Goal: Transaction & Acquisition: Obtain resource

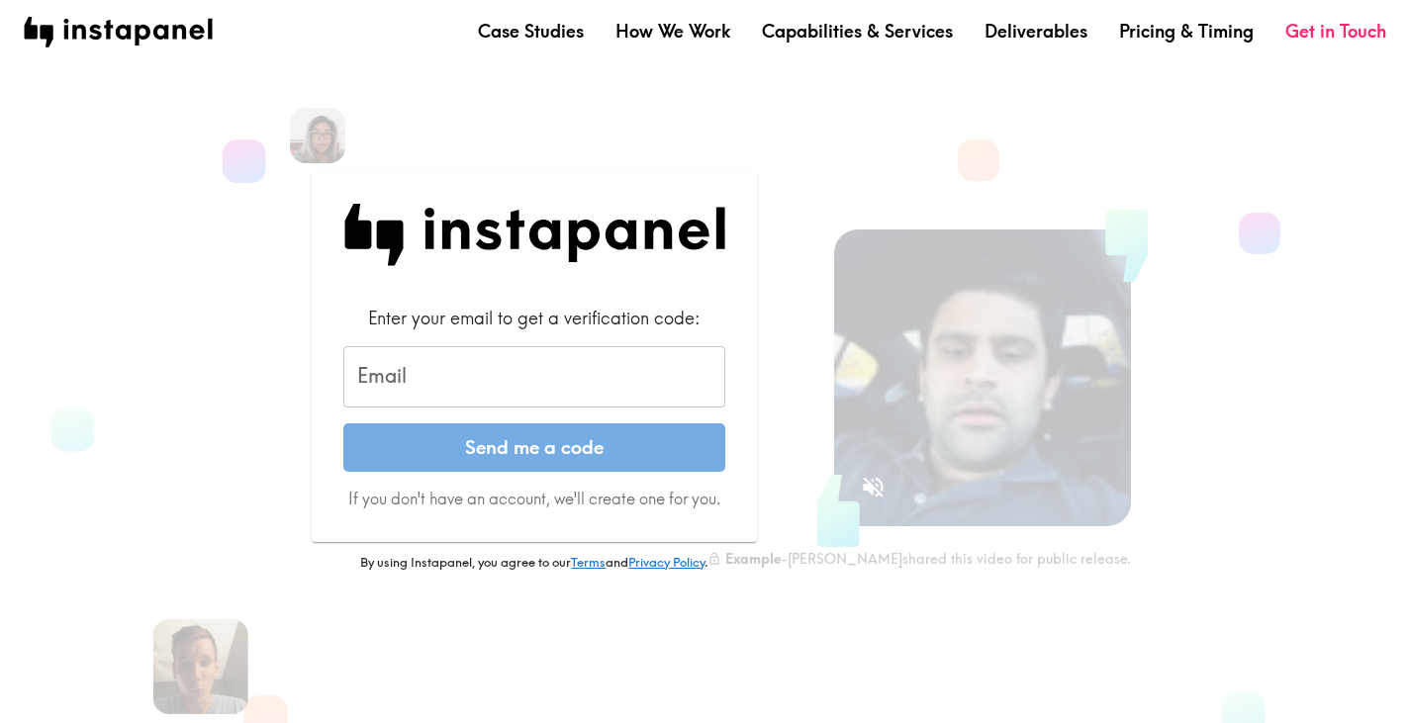
click at [523, 365] on input "Email" at bounding box center [534, 376] width 382 height 61
type input "[EMAIL_ADDRESS][DOMAIN_NAME]"
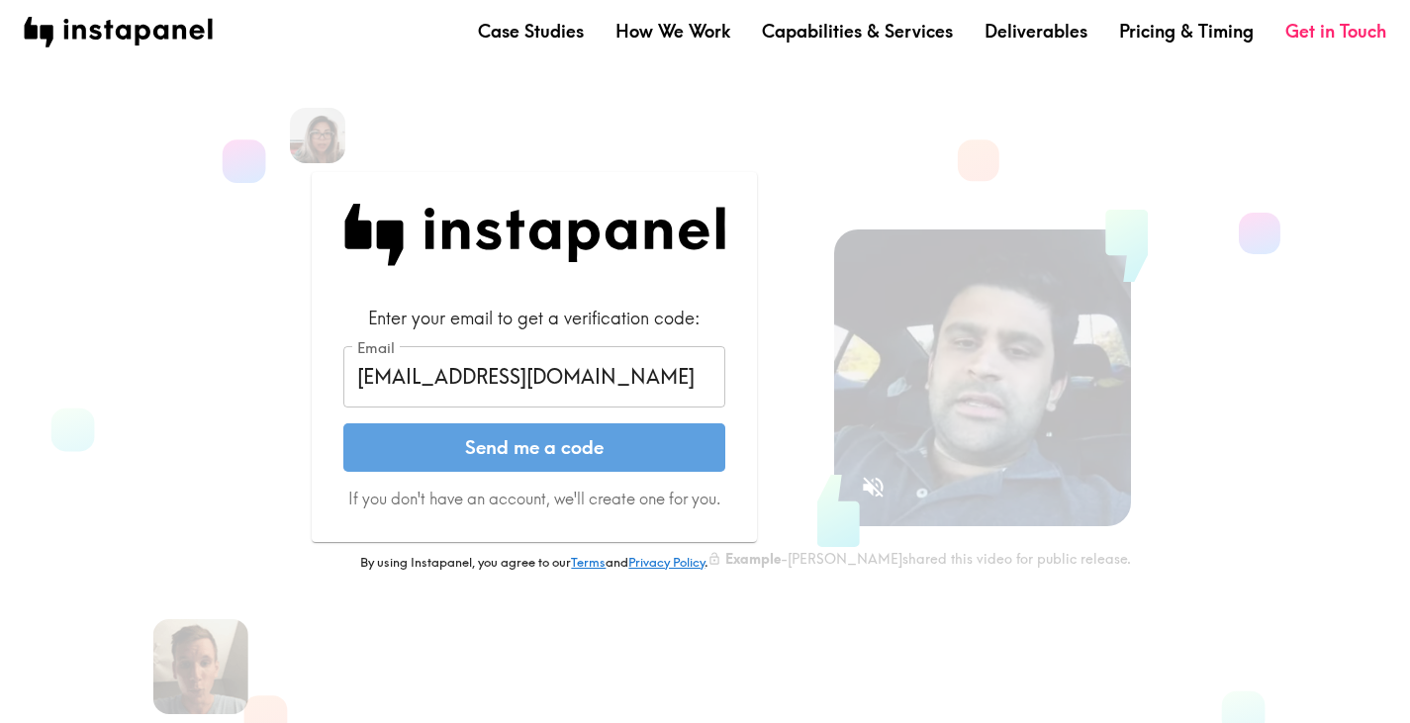
click at [540, 449] on button "Send me a code" at bounding box center [534, 448] width 382 height 49
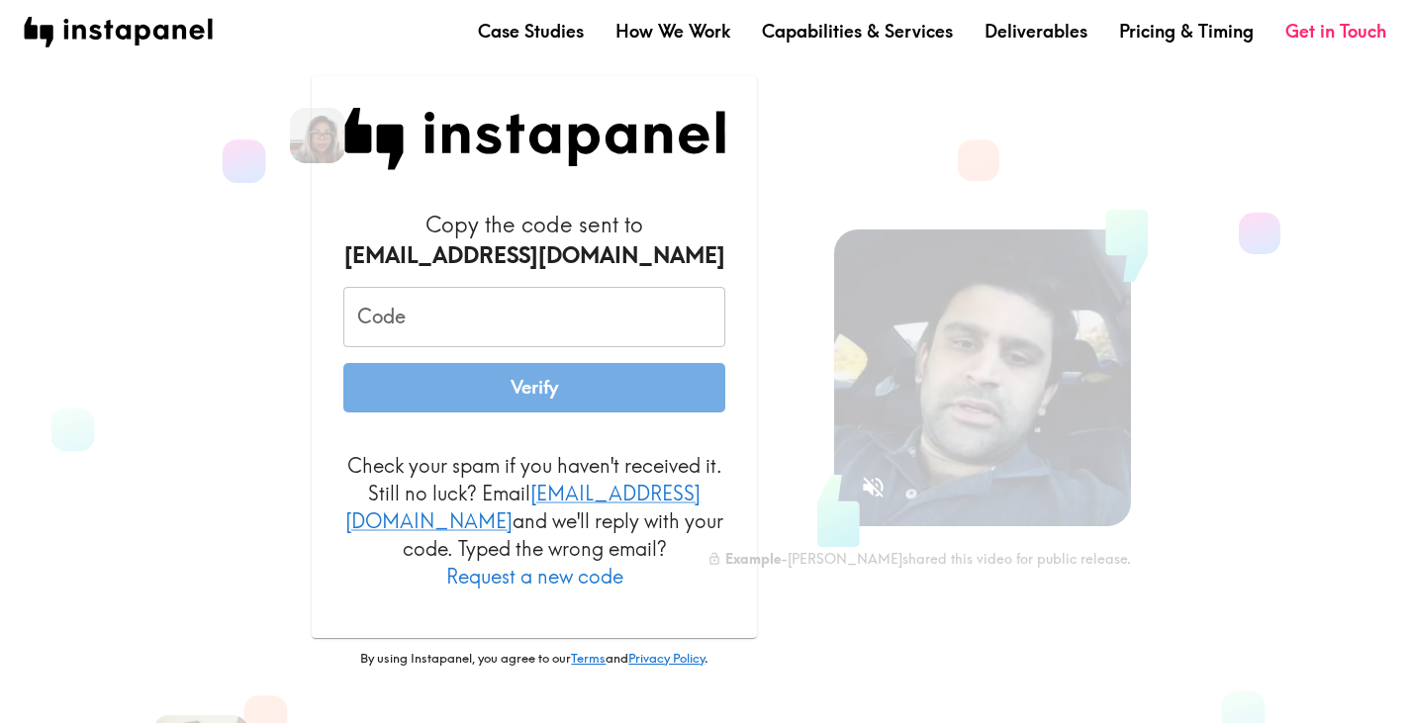
click at [543, 340] on input "Code" at bounding box center [534, 317] width 382 height 61
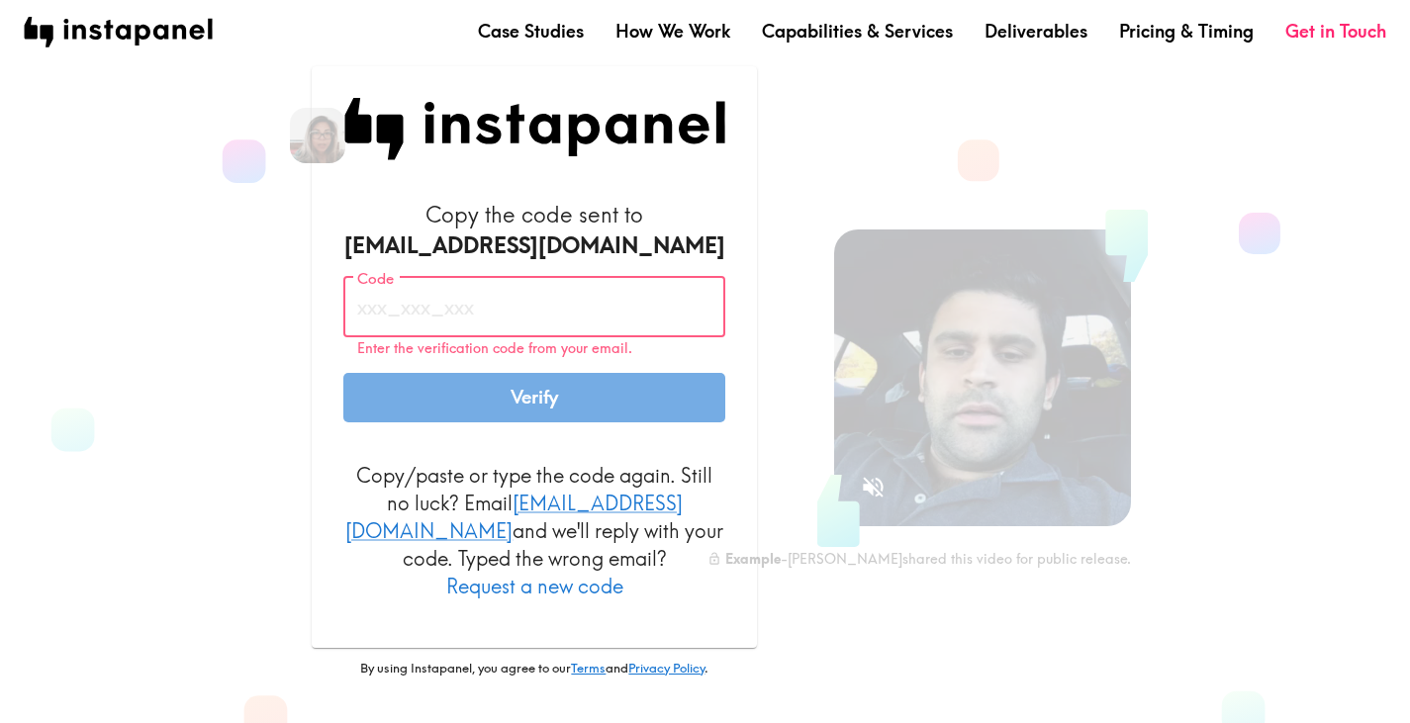
paste input "rHj_bMK_erY"
type input "rHj_bMK_erY"
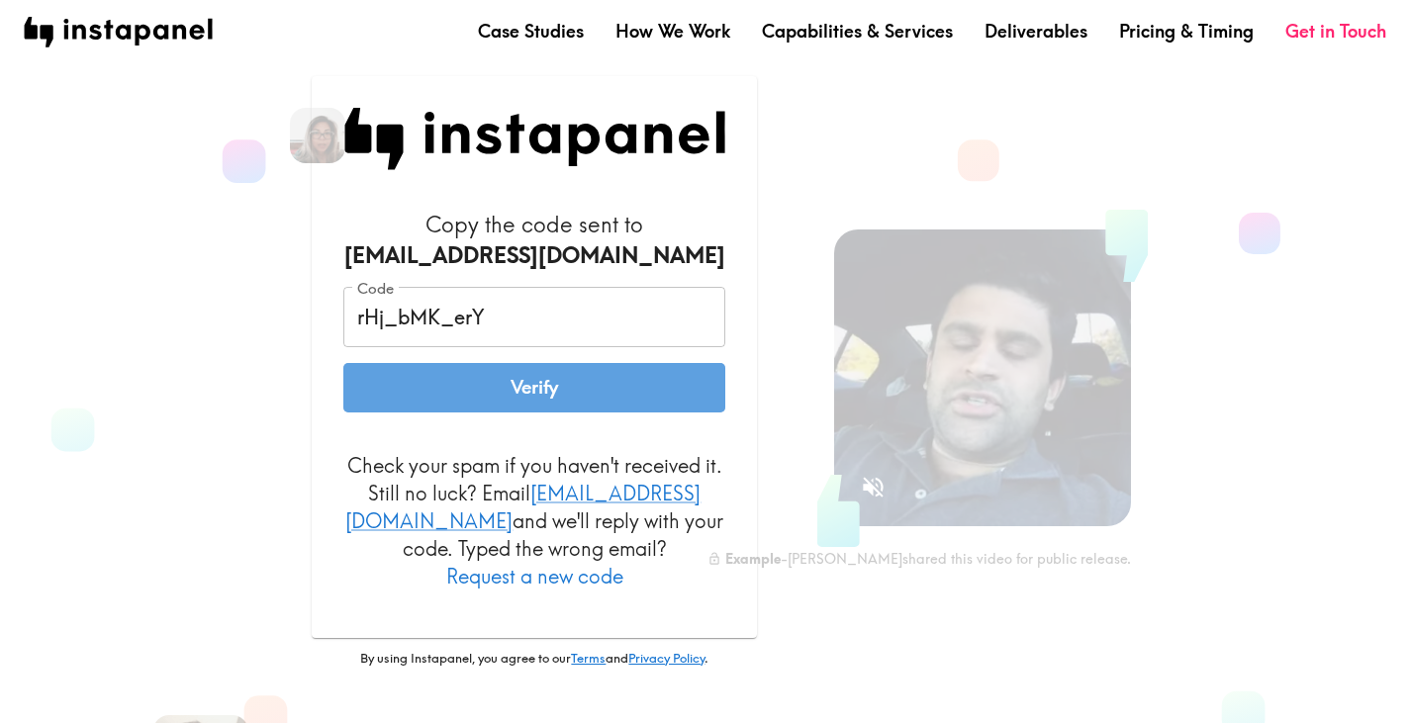
click at [557, 413] on button "Verify" at bounding box center [534, 387] width 382 height 49
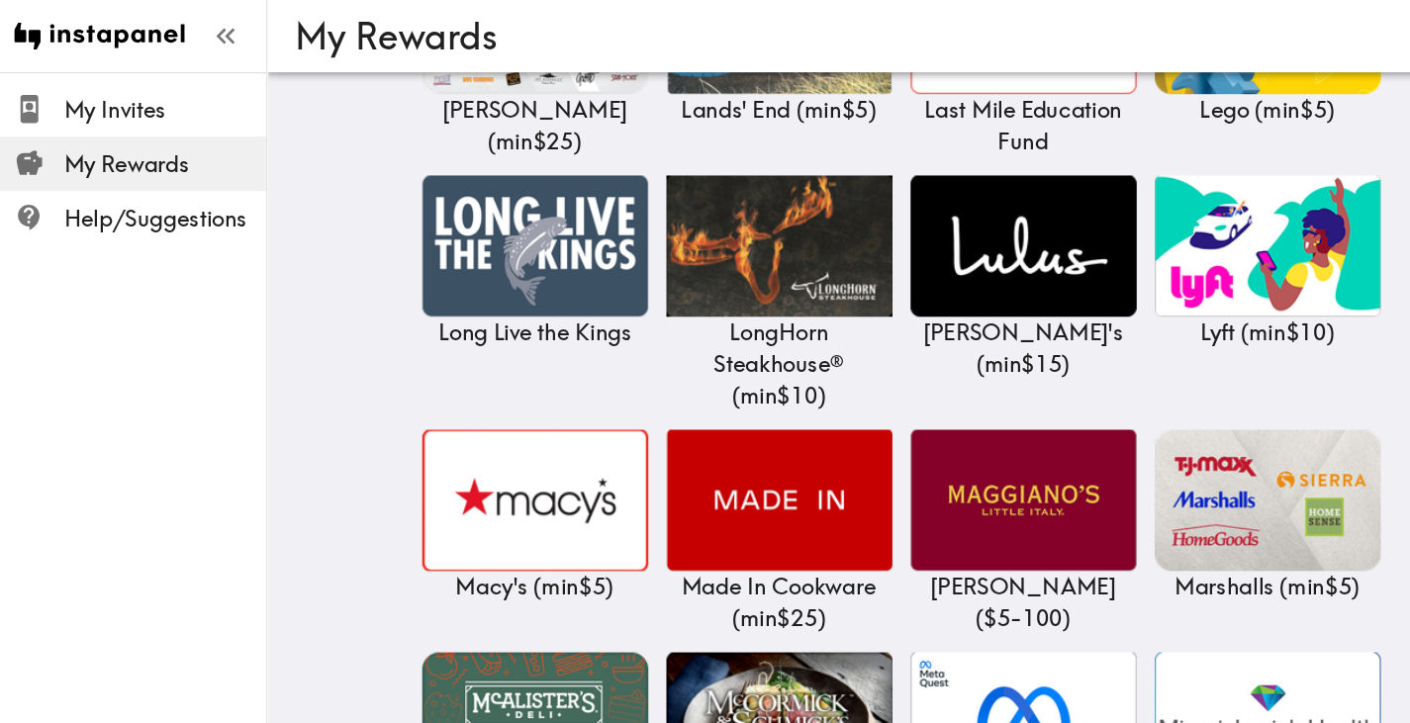
scroll to position [7716, 0]
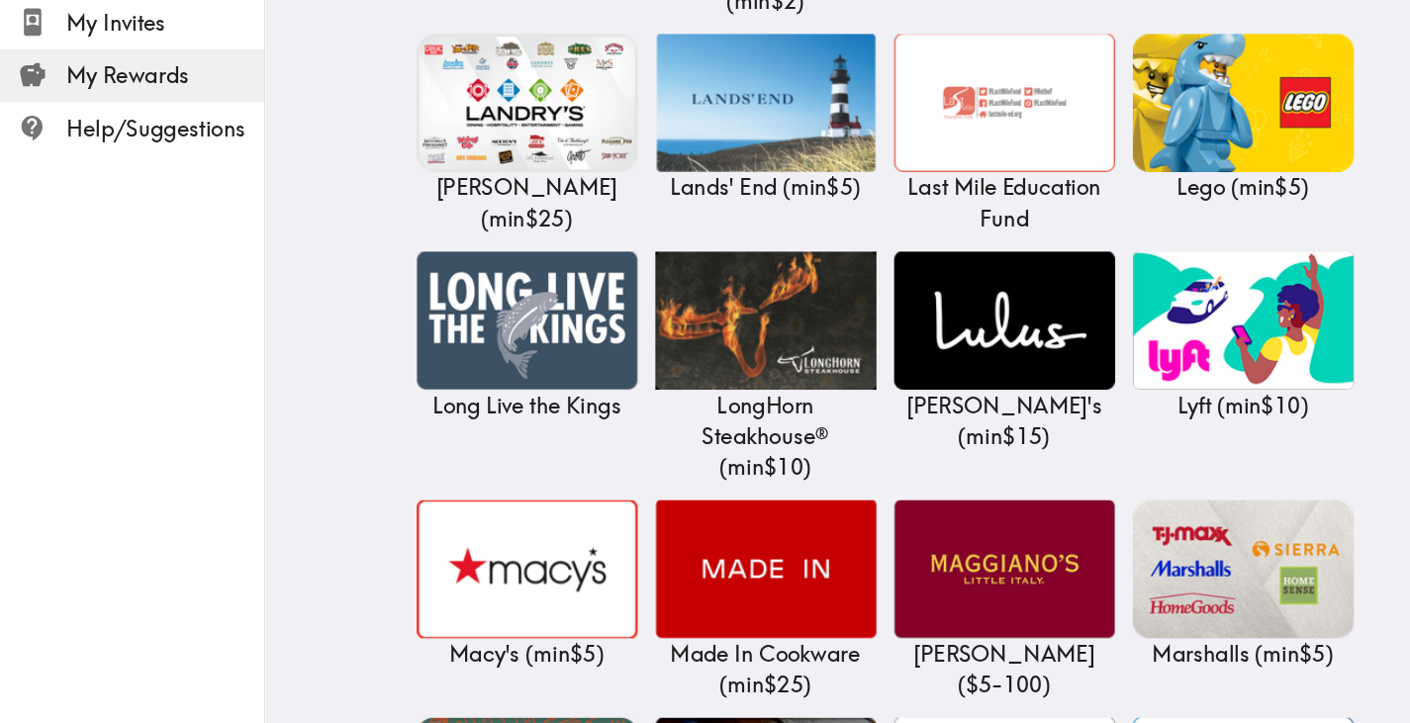
scroll to position [7576, 0]
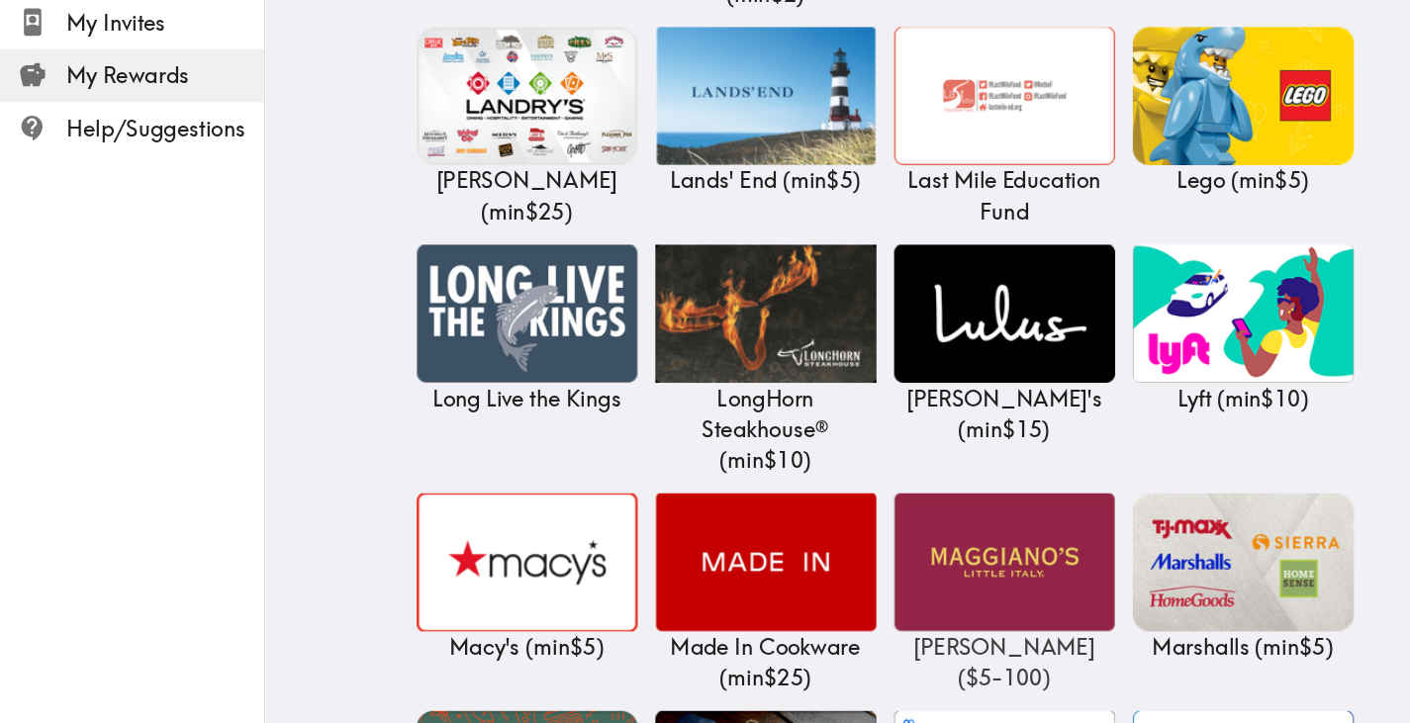
click at [920, 518] on img at bounding box center [900, 580] width 198 height 124
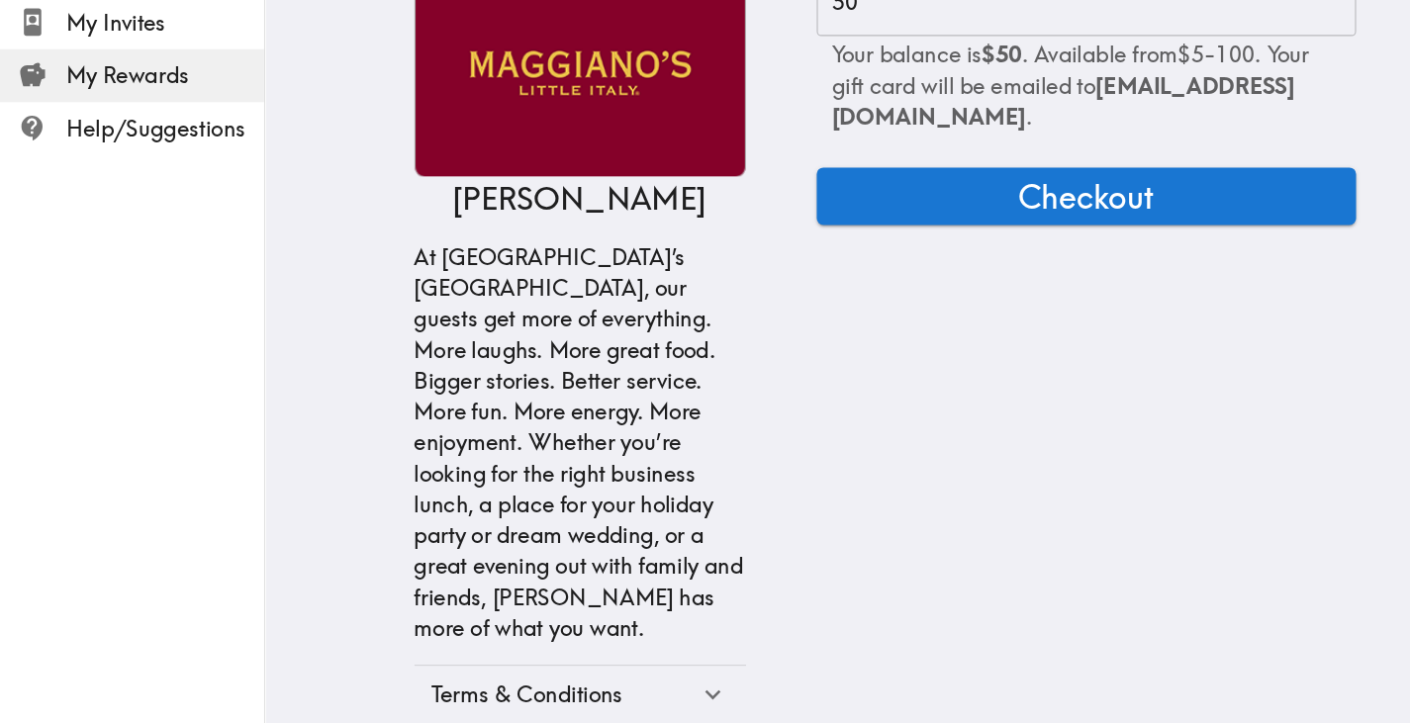
scroll to position [67, 0]
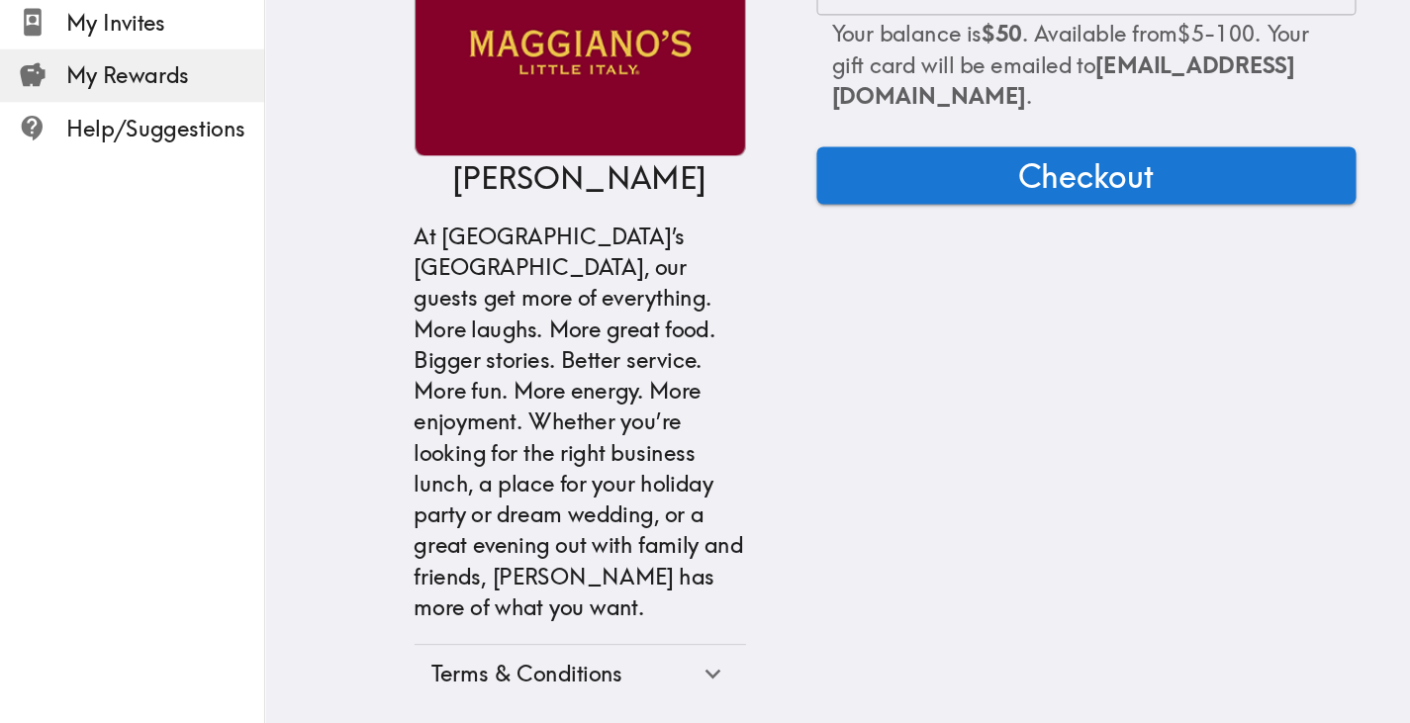
click at [541, 665] on div "Terms & Conditions" at bounding box center [506, 679] width 238 height 28
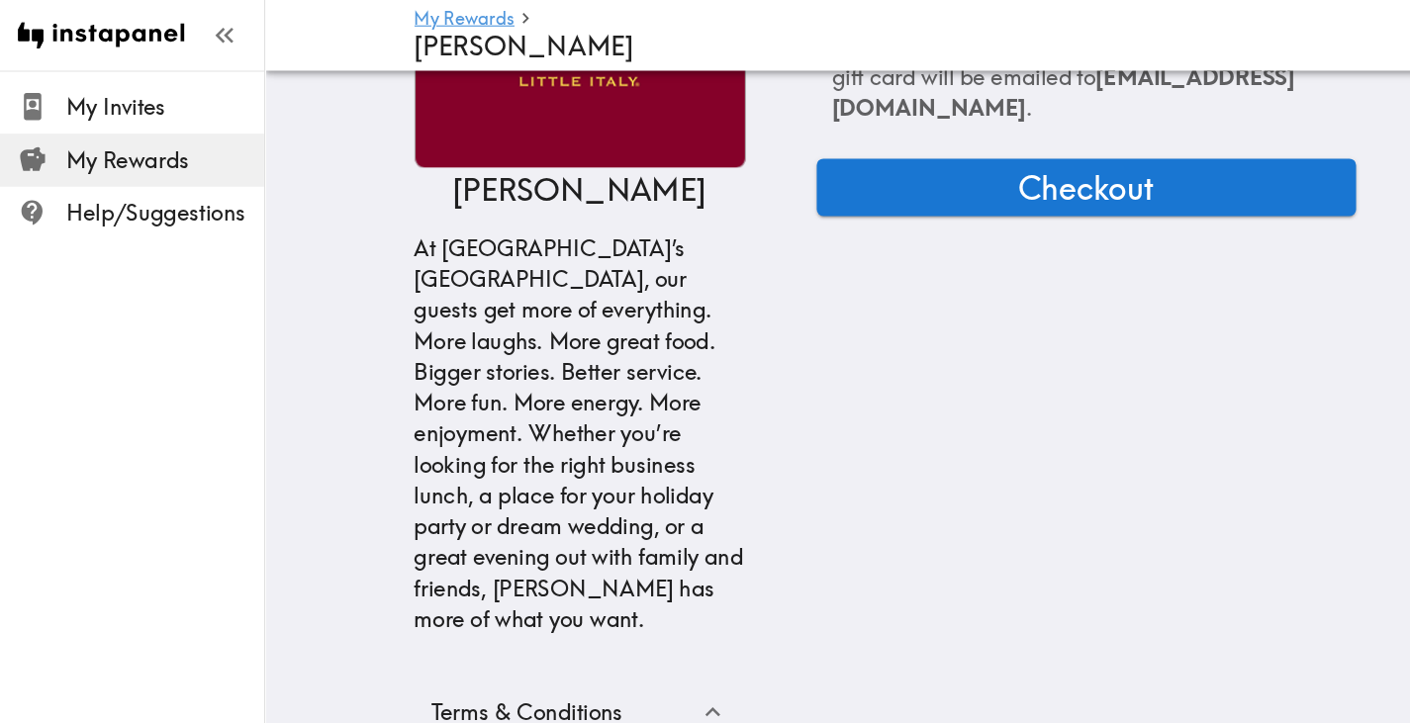
scroll to position [0, 0]
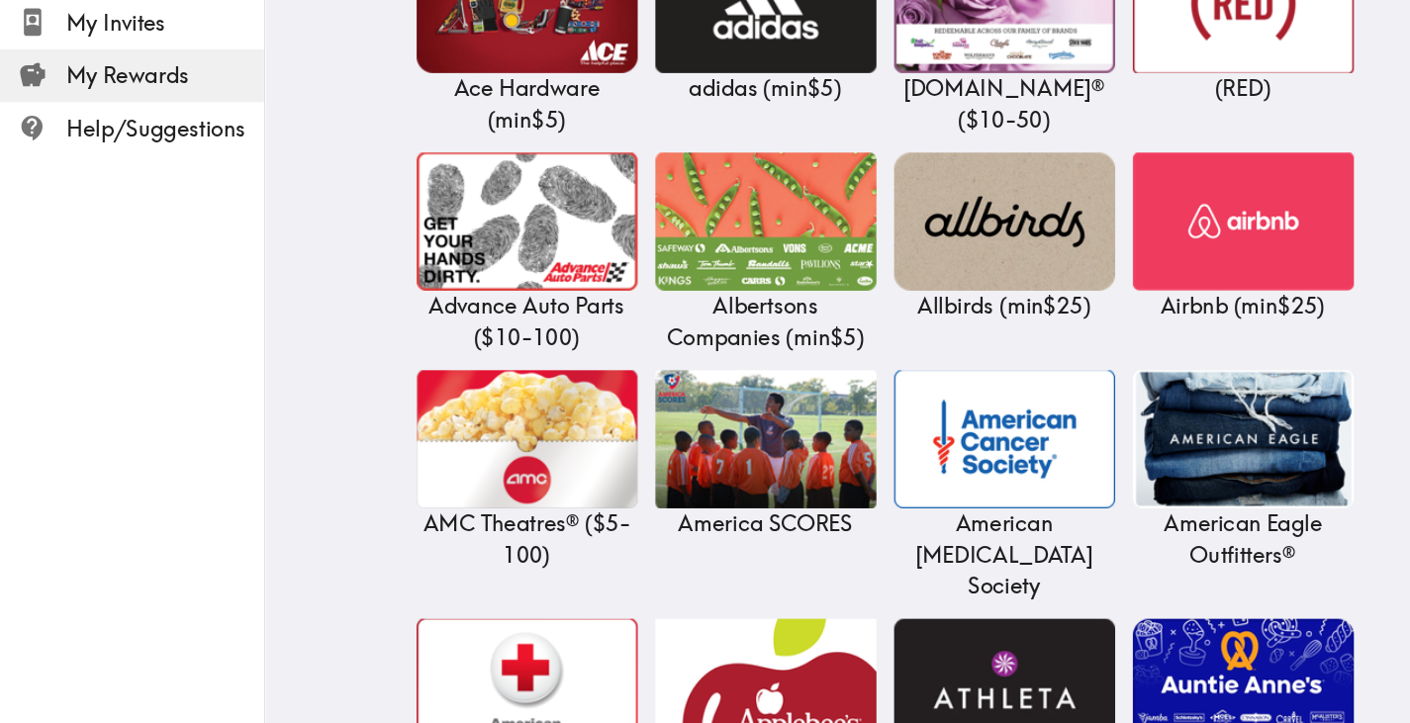
scroll to position [754, 0]
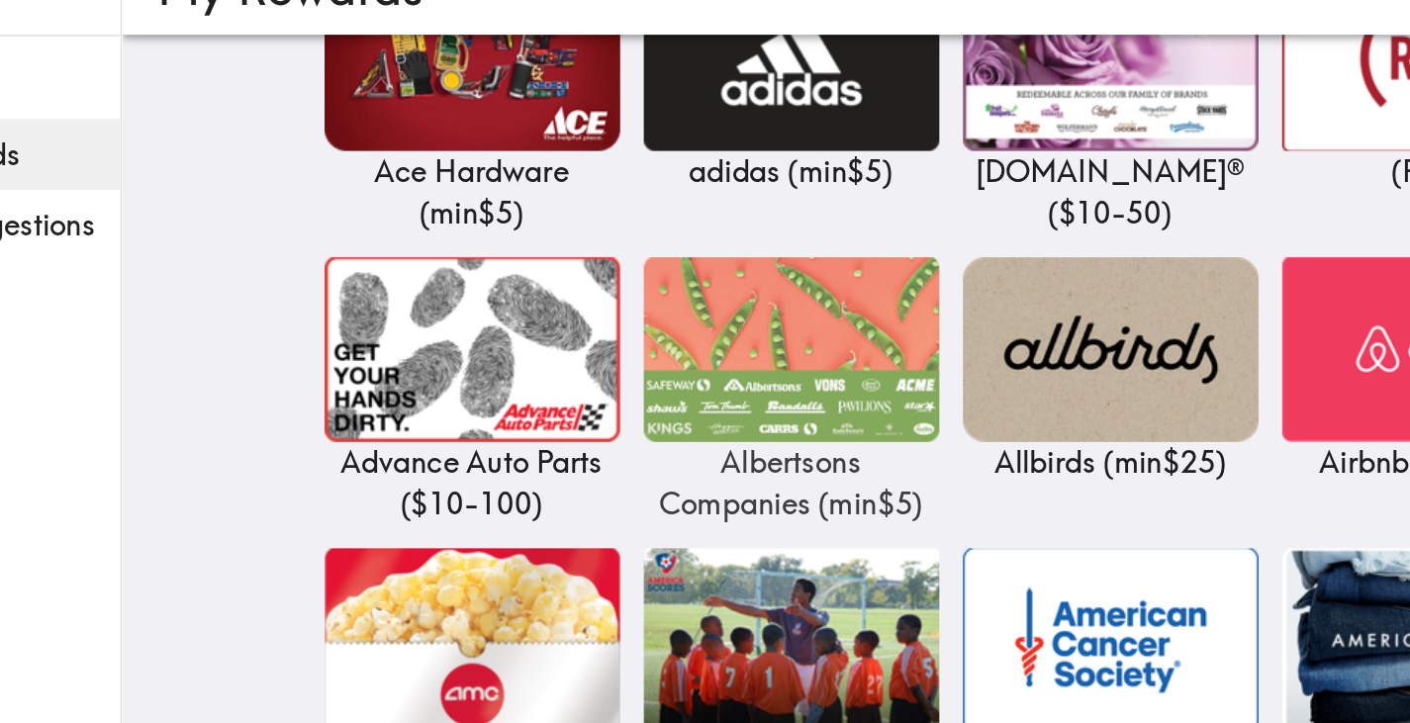
click at [692, 327] on img at bounding box center [686, 275] width 198 height 124
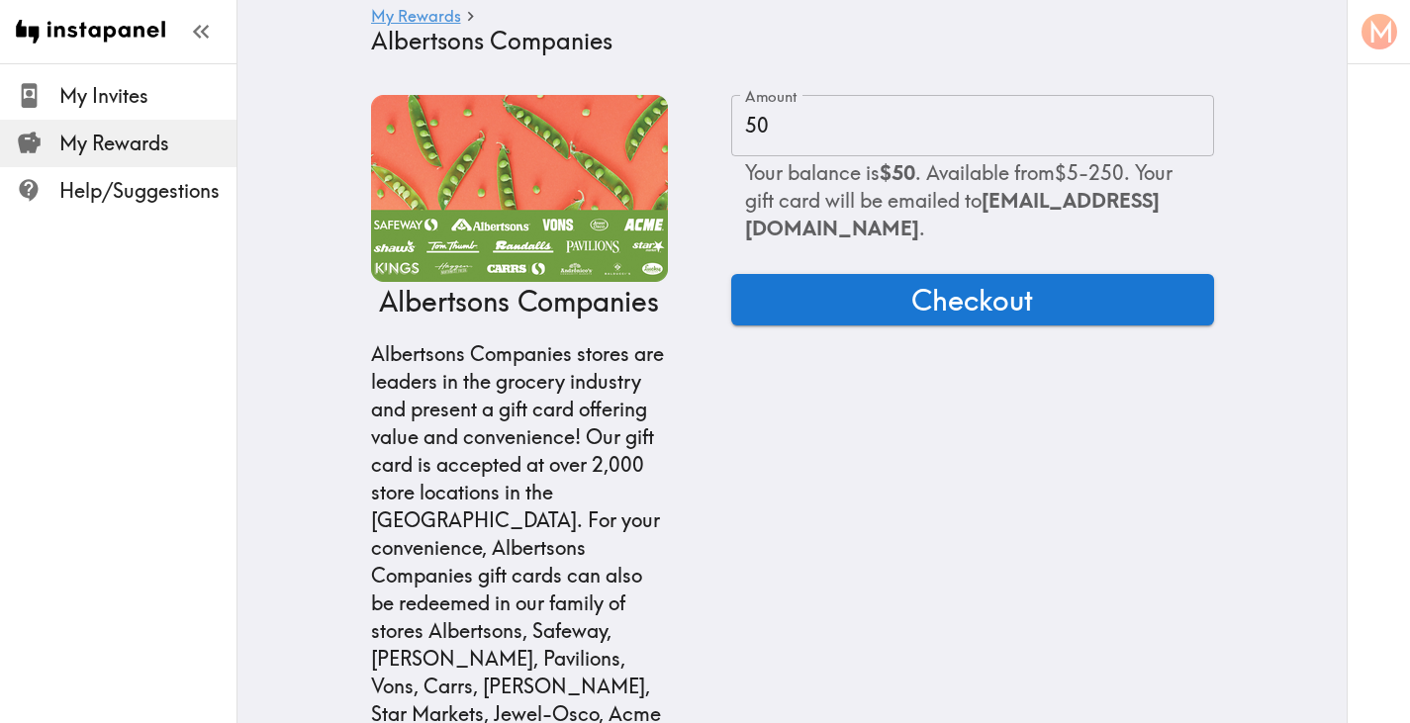
scroll to position [178, 0]
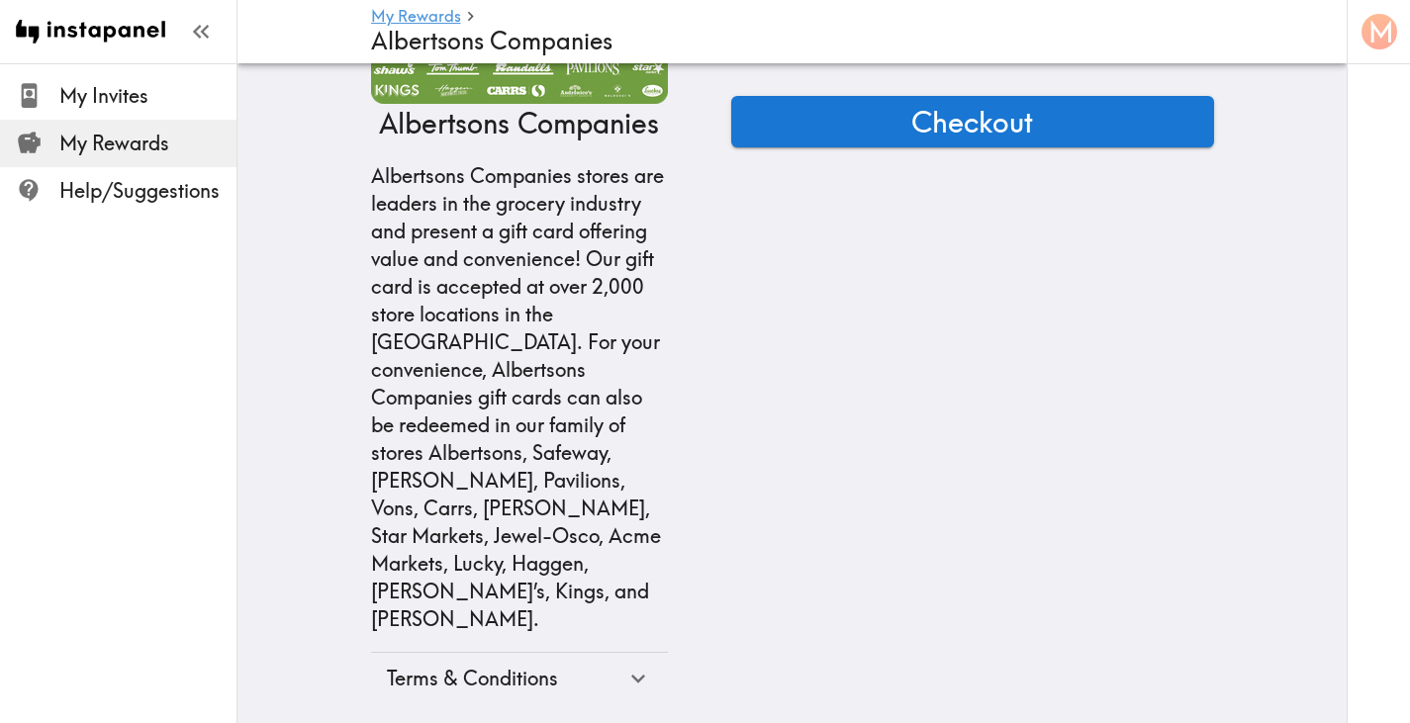
click at [511, 665] on div "Terms & Conditions" at bounding box center [506, 679] width 238 height 28
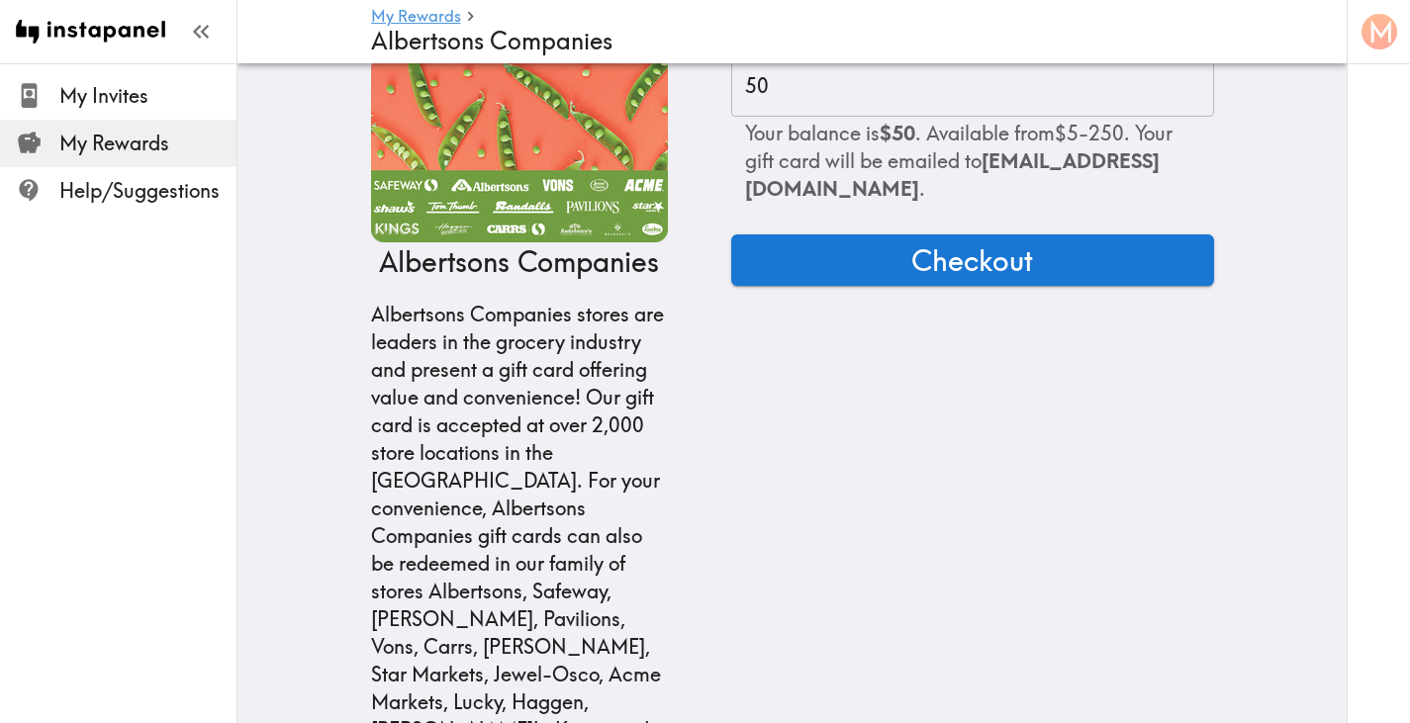
scroll to position [0, 0]
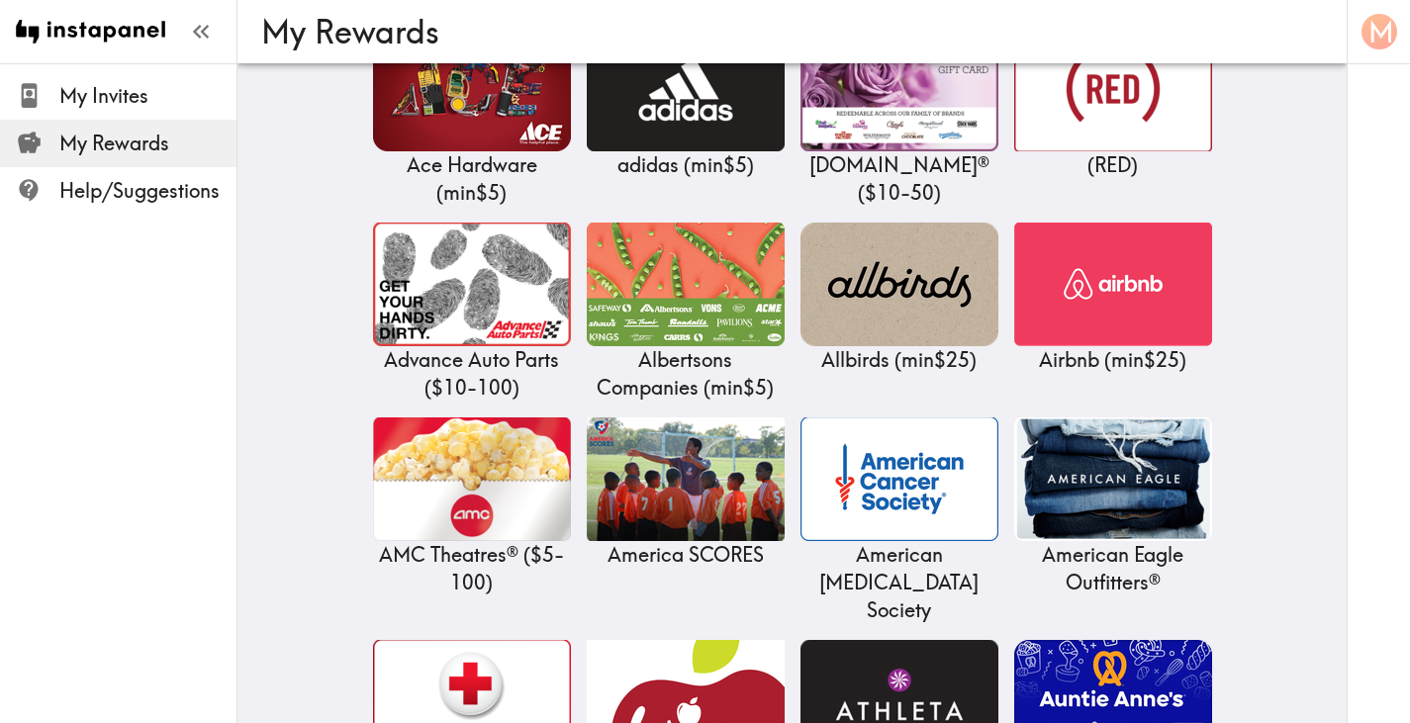
scroll to position [745, 0]
